Goal: Information Seeking & Learning: Compare options

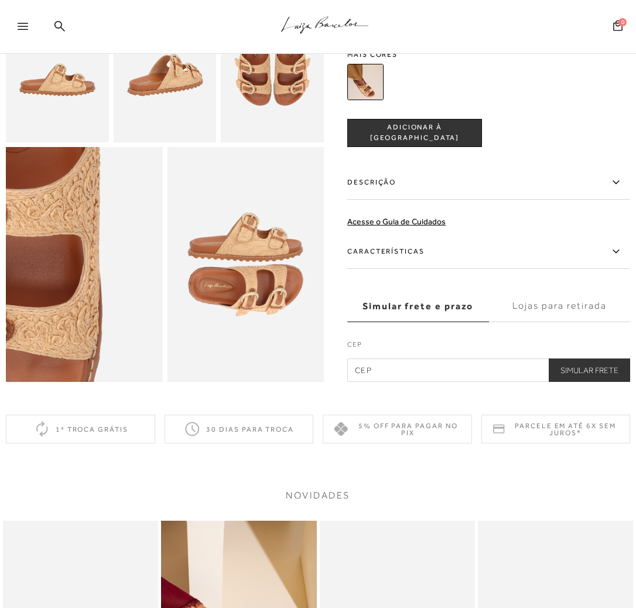
scroll to position [351, 0]
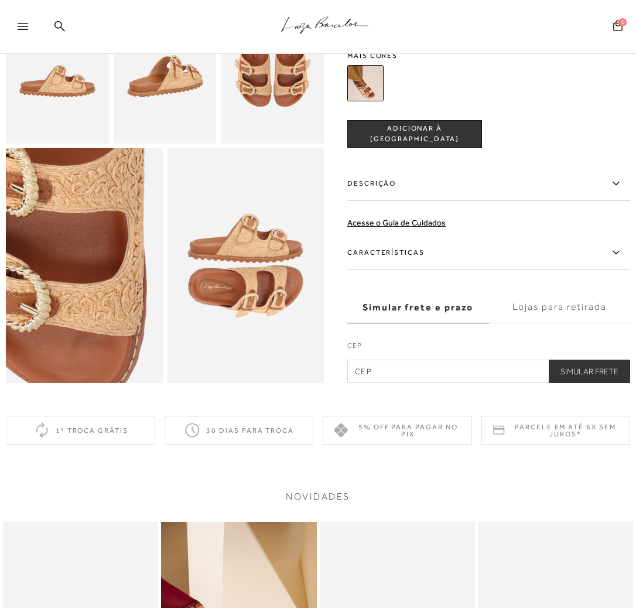
click at [112, 261] on img at bounding box center [52, 277] width 313 height 470
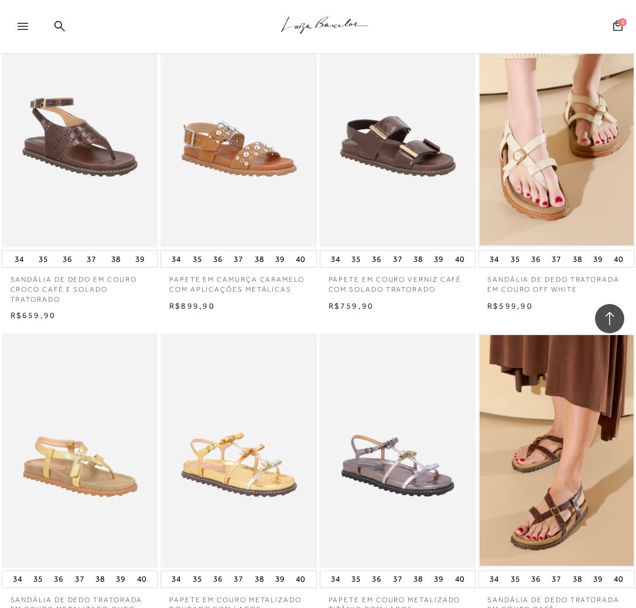
scroll to position [702, 0]
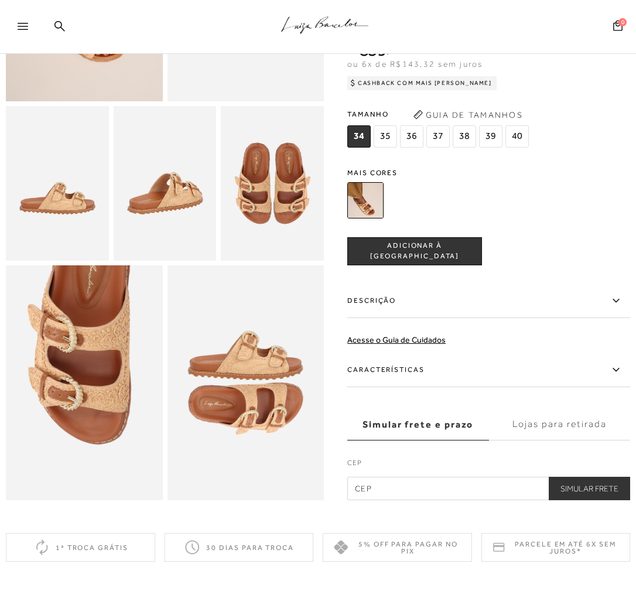
click at [91, 352] on img at bounding box center [84, 382] width 157 height 235
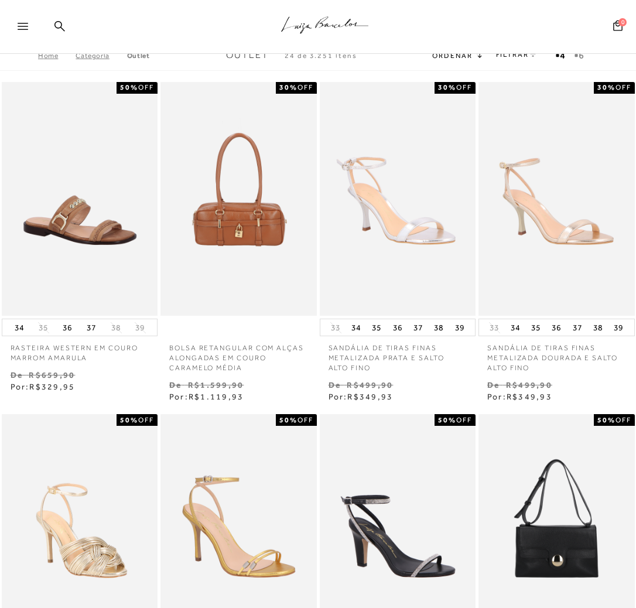
click at [27, 28] on icon at bounding box center [23, 26] width 11 height 7
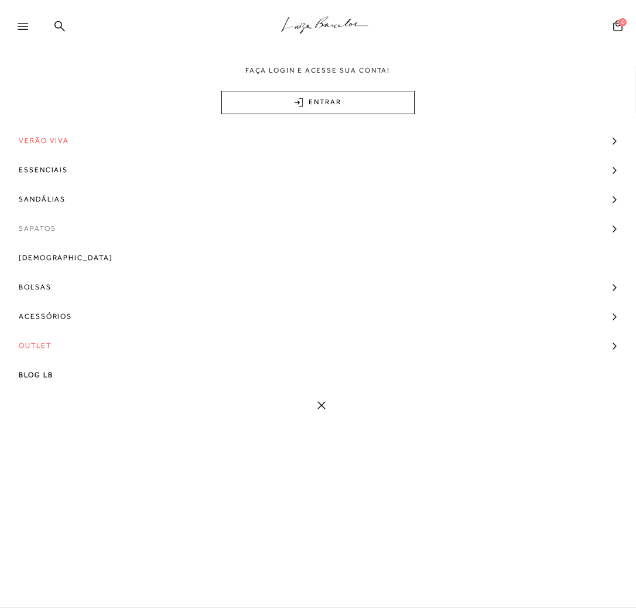
click at [40, 231] on span "Sapatos" at bounding box center [37, 228] width 37 height 29
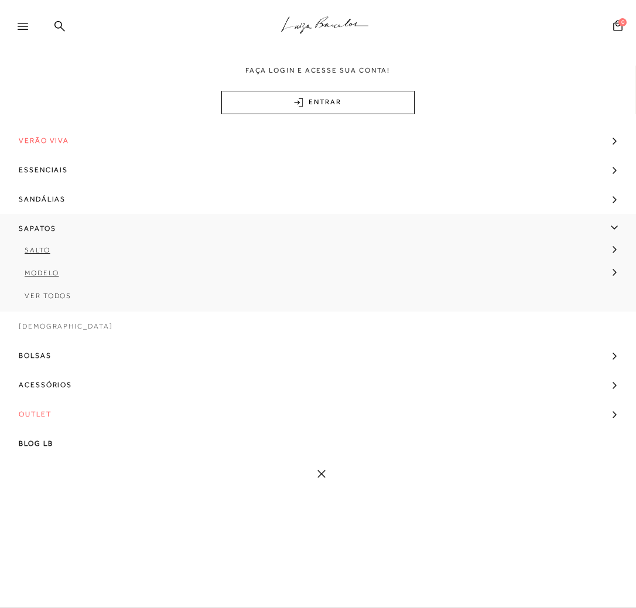
click at [51, 324] on span "[DEMOGRAPHIC_DATA]" at bounding box center [66, 325] width 94 height 29
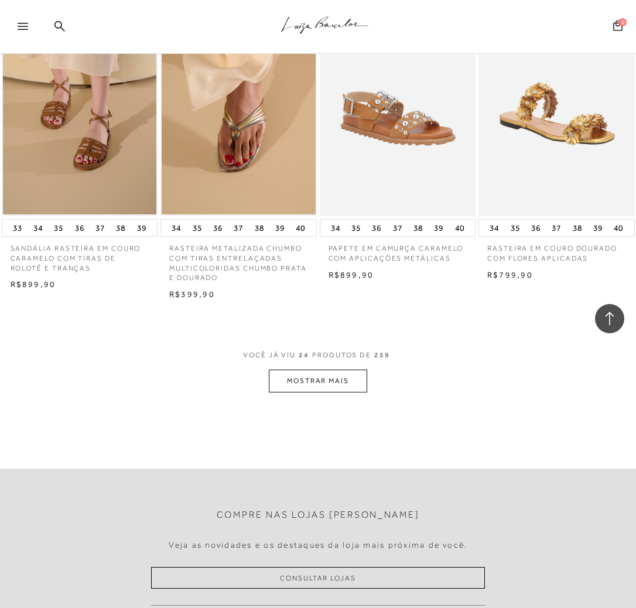
scroll to position [1815, 0]
